Goal: Check status: Check status

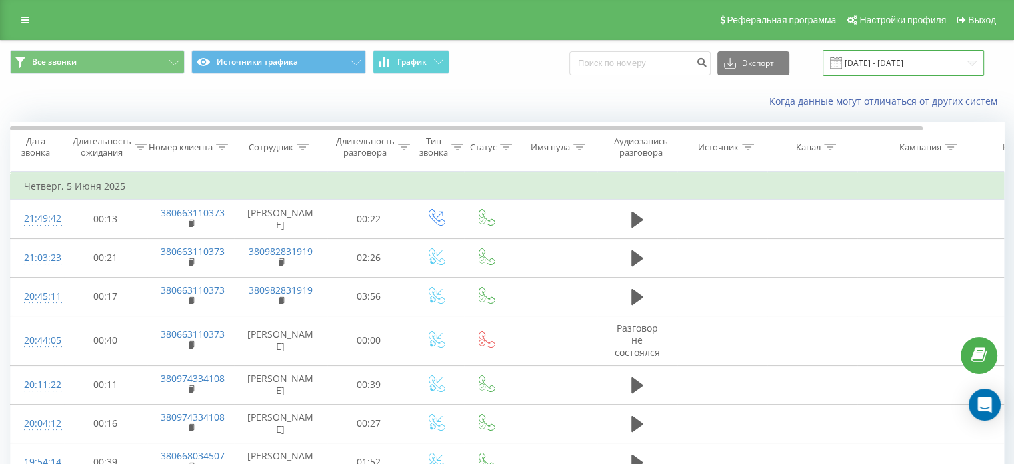
click at [894, 65] on input "[DATE] - [DATE]" at bounding box center [903, 63] width 161 height 26
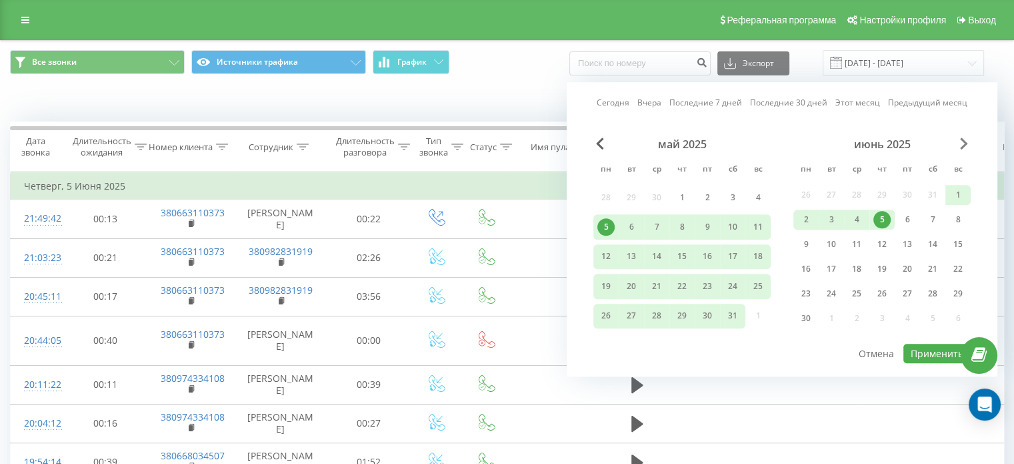
click at [964, 146] on span "Next Month" at bounding box center [964, 143] width 8 height 12
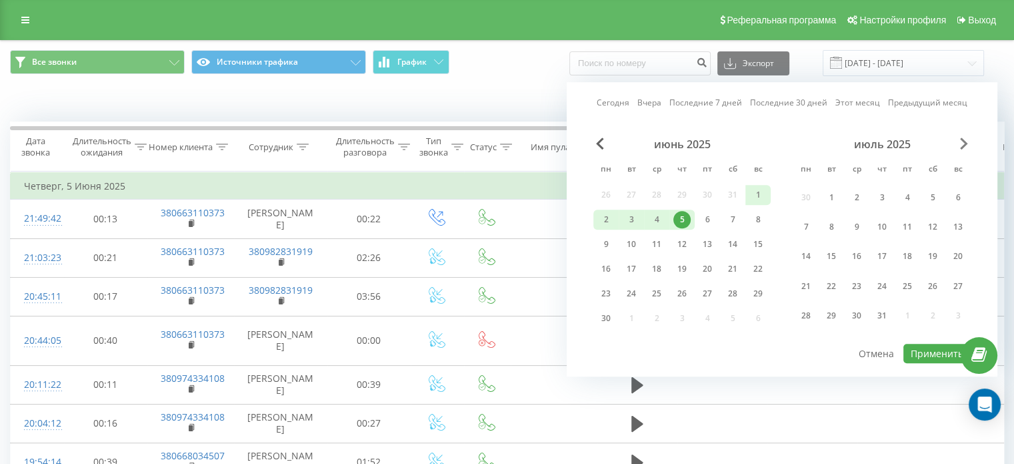
click at [964, 146] on span "Next Month" at bounding box center [964, 143] width 8 height 12
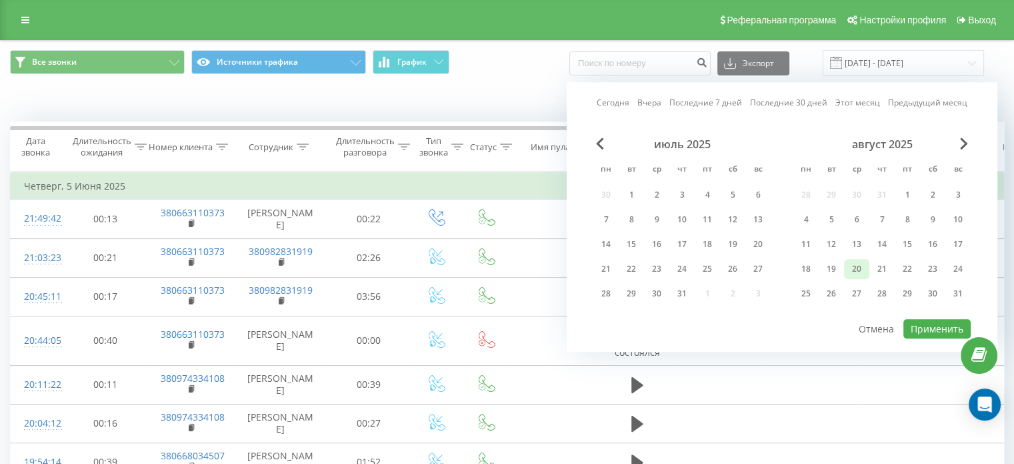
click at [860, 269] on div "20" at bounding box center [856, 268] width 17 height 17
click at [946, 320] on button "Применить" at bounding box center [937, 328] width 67 height 19
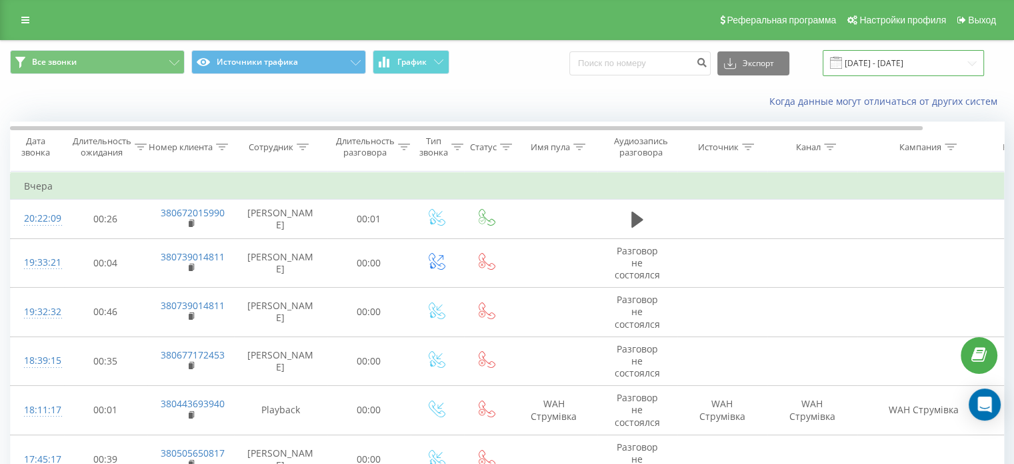
drag, startPoint x: 890, startPoint y: 63, endPoint x: 893, endPoint y: 73, distance: 9.7
click at [890, 63] on input "[DATE] - [DATE]" at bounding box center [903, 63] width 161 height 26
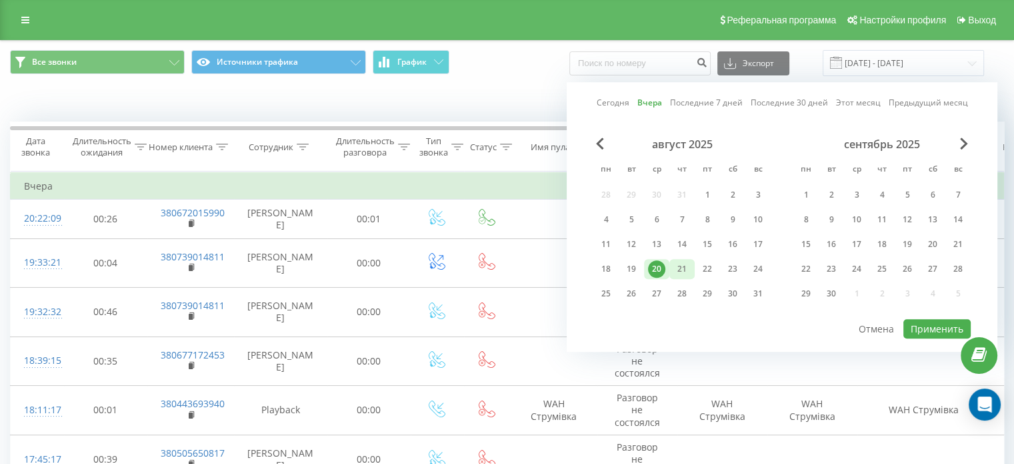
click at [678, 267] on div "21" at bounding box center [682, 268] width 17 height 17
click at [930, 325] on button "Применить" at bounding box center [937, 328] width 67 height 19
type input "[DATE] - [DATE]"
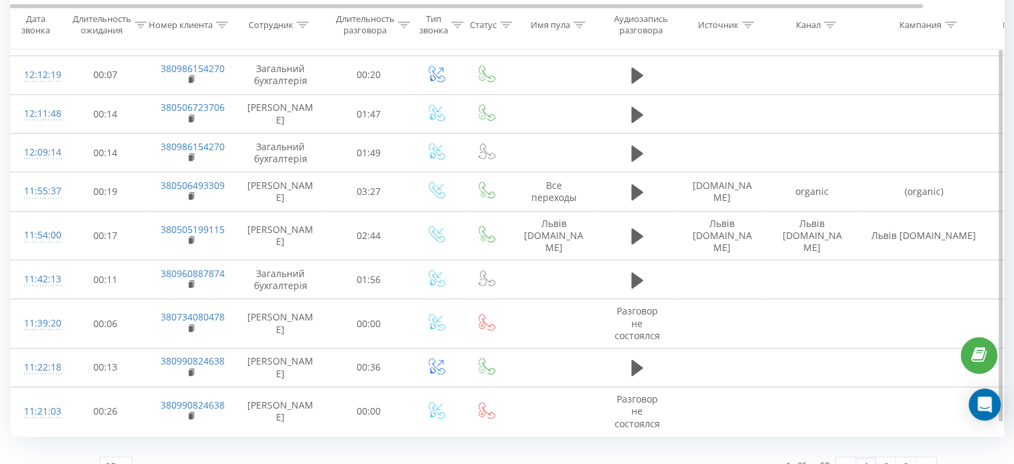
scroll to position [814, 0]
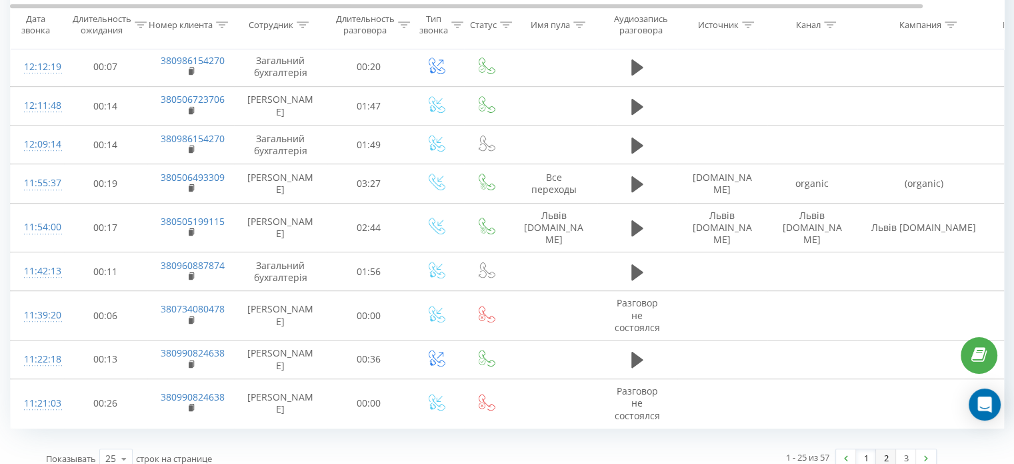
click at [882, 449] on link "2" at bounding box center [886, 458] width 20 height 19
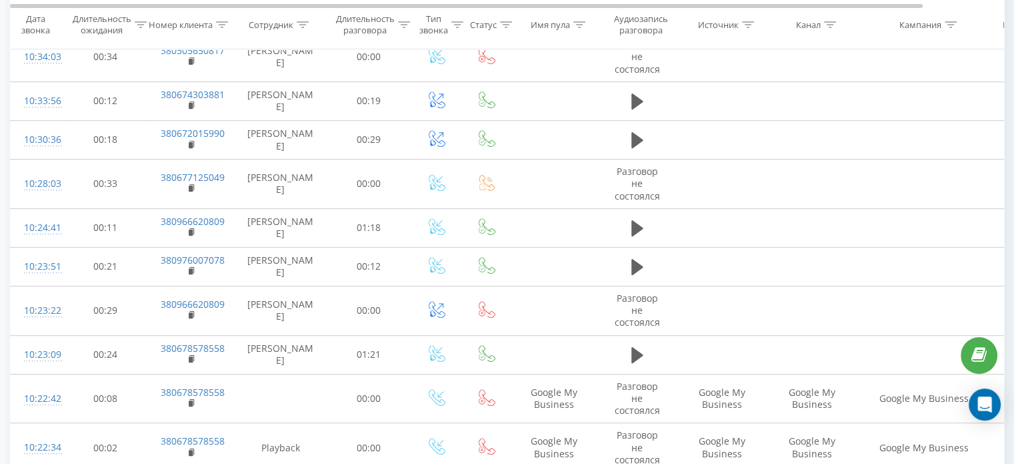
scroll to position [555, 0]
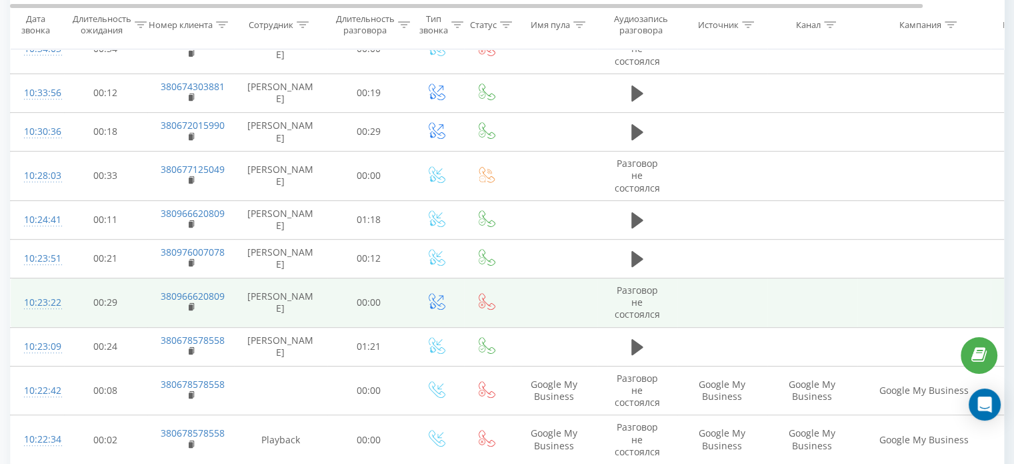
click at [51, 303] on div "10:23:22" at bounding box center [37, 302] width 27 height 26
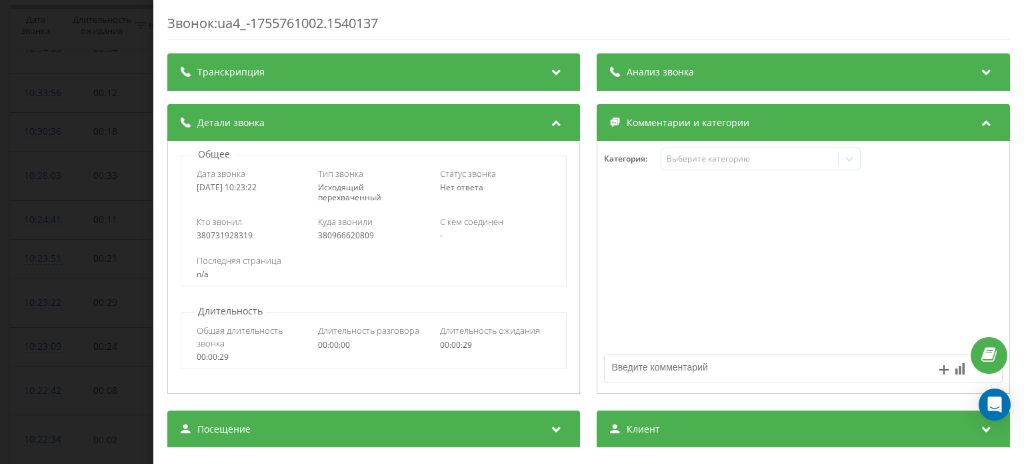
click at [113, 43] on div "Звонок : ua4_-1755761002.1540137 Транскрипция Для анализа AI будущих звонков на…" at bounding box center [512, 232] width 1024 height 464
